Goal: Task Accomplishment & Management: Use online tool/utility

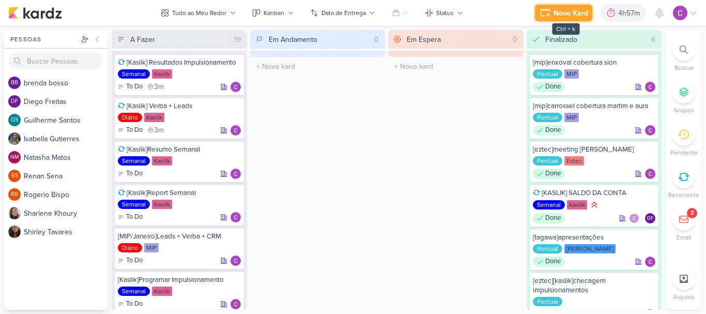
click at [577, 9] on div "Novo Kard" at bounding box center [570, 13] width 35 height 11
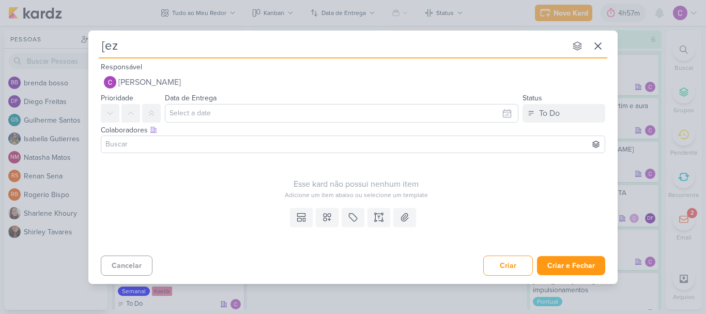
type input "[ezt"
type input "[eztec"
type input "[eztec]q"
type input "[eztec]qrcode"
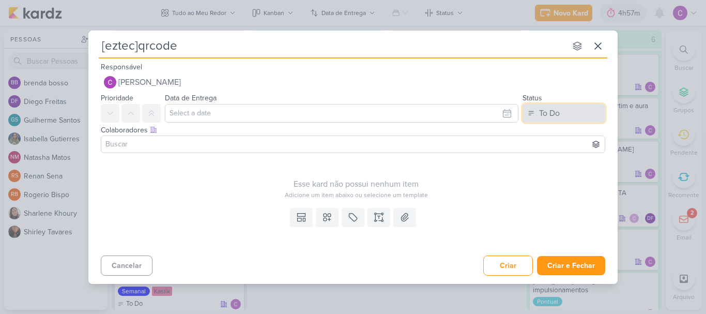
click at [569, 110] on button "To Do" at bounding box center [563, 113] width 83 height 19
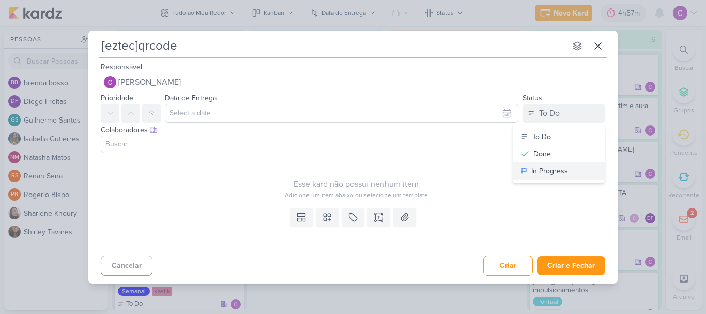
click at [543, 175] on div "In Progress" at bounding box center [549, 170] width 37 height 11
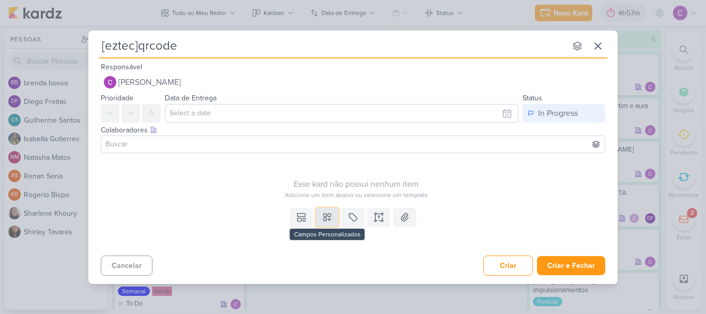
click at [327, 224] on button at bounding box center [327, 217] width 23 height 19
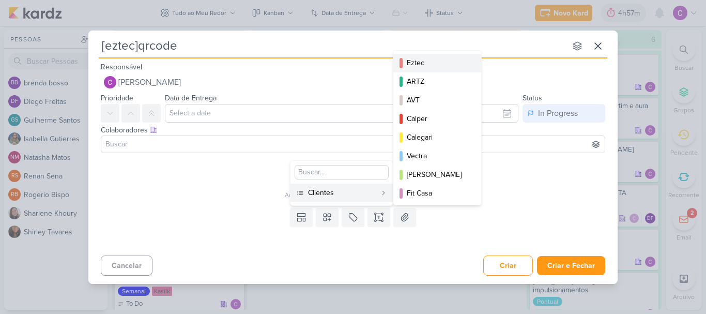
click at [407, 61] on div "Eztec" at bounding box center [438, 62] width 62 height 11
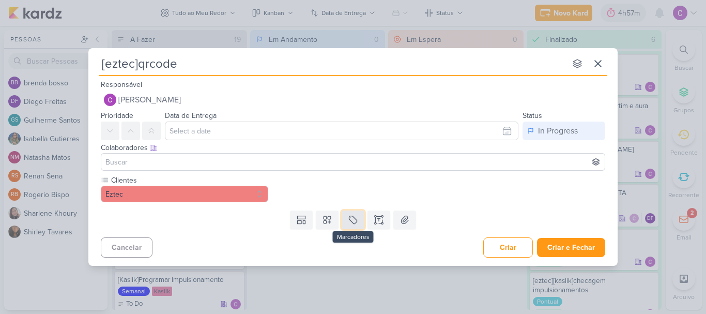
click at [354, 219] on icon at bounding box center [353, 219] width 10 height 10
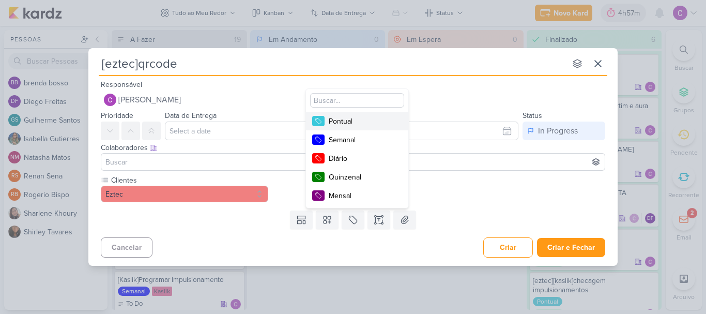
click at [342, 116] on div "Pontual" at bounding box center [362, 121] width 67 height 11
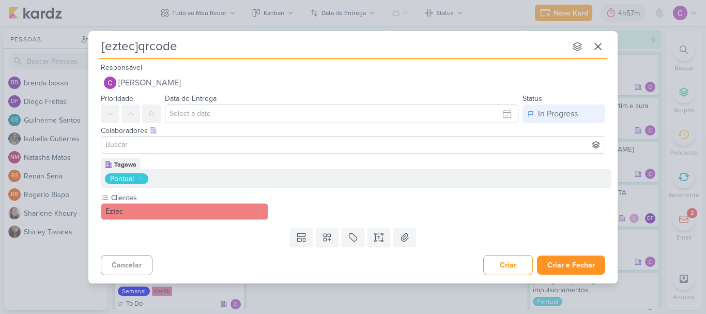
click at [569, 247] on div "Templates Campos Personalizados Clientes Eztec ARTZ AVT Calper MIP" at bounding box center [352, 237] width 529 height 27
click at [565, 262] on button "Criar e Fechar" at bounding box center [571, 264] width 68 height 19
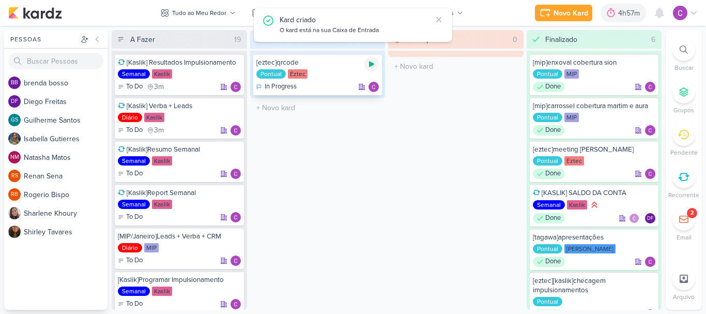
click at [371, 68] on div at bounding box center [371, 64] width 14 height 14
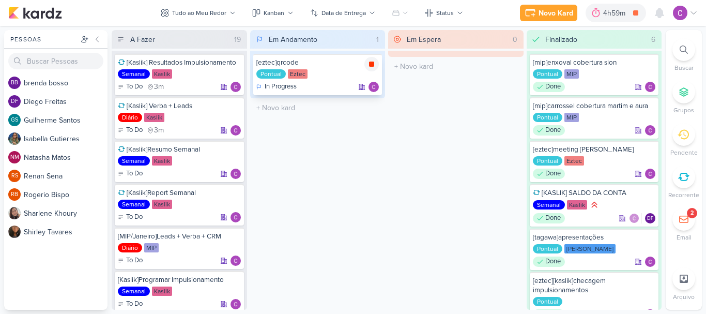
click at [371, 63] on icon at bounding box center [371, 63] width 5 height 5
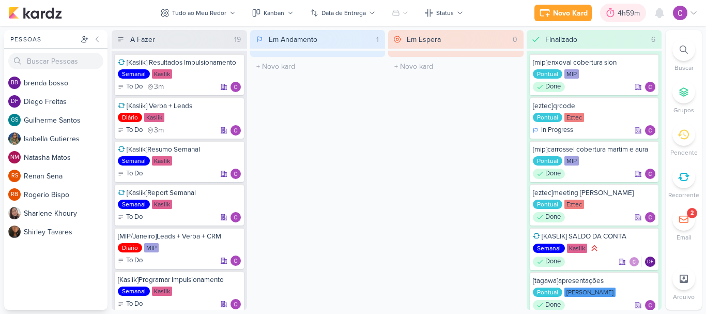
click at [614, 15] on icon at bounding box center [610, 13] width 10 height 10
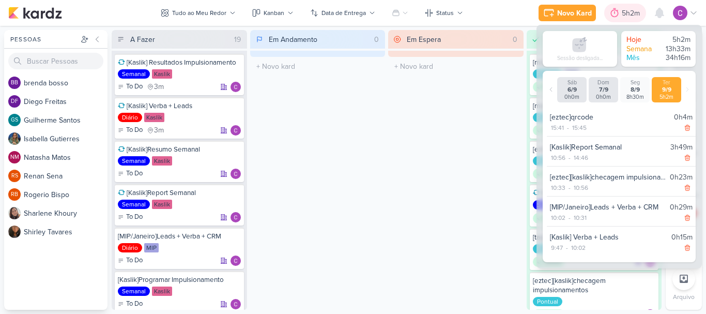
click at [614, 15] on icon at bounding box center [614, 13] width 10 height 10
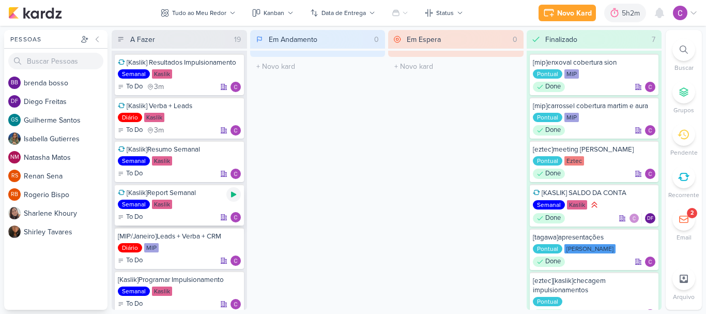
click at [235, 194] on icon at bounding box center [233, 195] width 5 height 6
